Goal: Check status: Check status

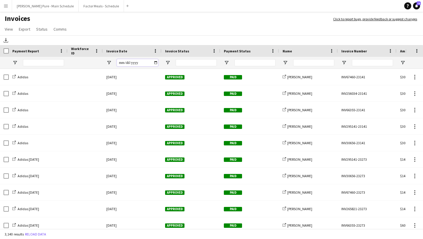
click at [156, 61] on input "Invoice Date Filter Input" at bounding box center [137, 62] width 41 height 7
type input "**********"
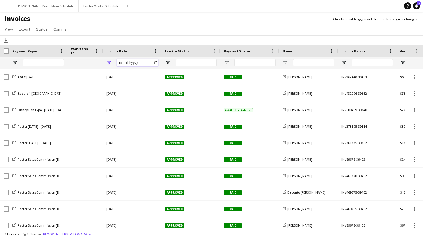
scroll to position [1, 0]
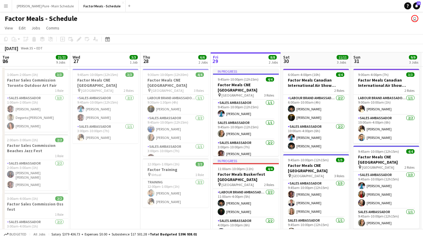
scroll to position [0, 216]
